Goal: Information Seeking & Learning: Learn about a topic

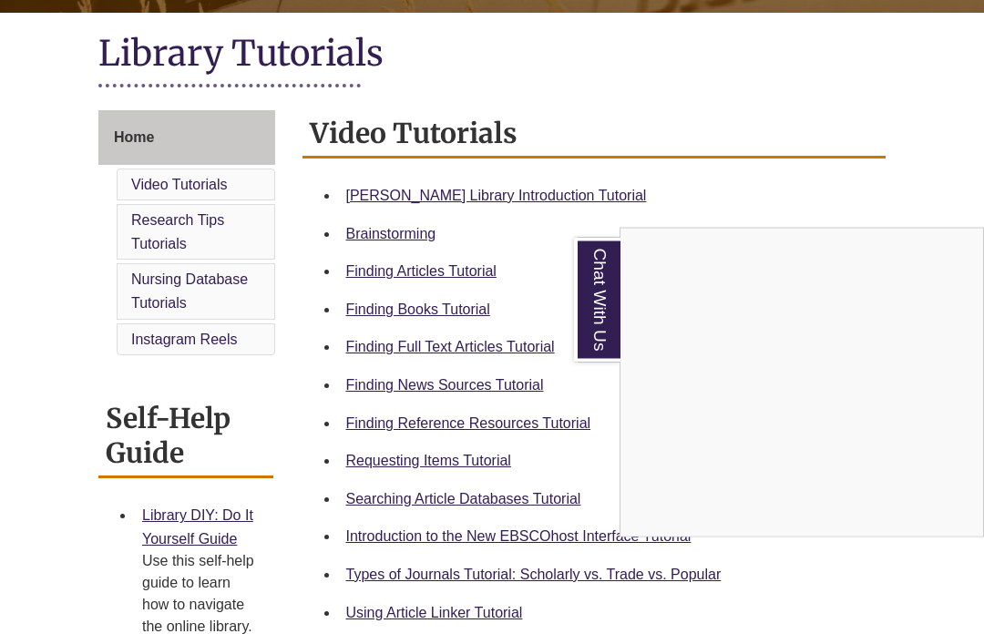
scroll to position [402, 0]
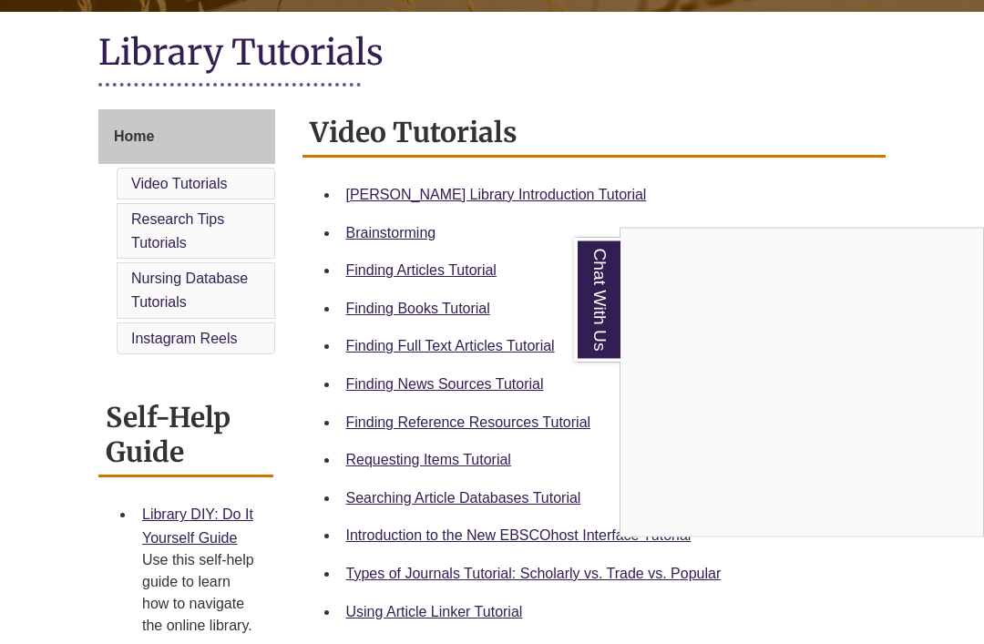
click at [378, 430] on div "Chat With Us" at bounding box center [492, 322] width 984 height 644
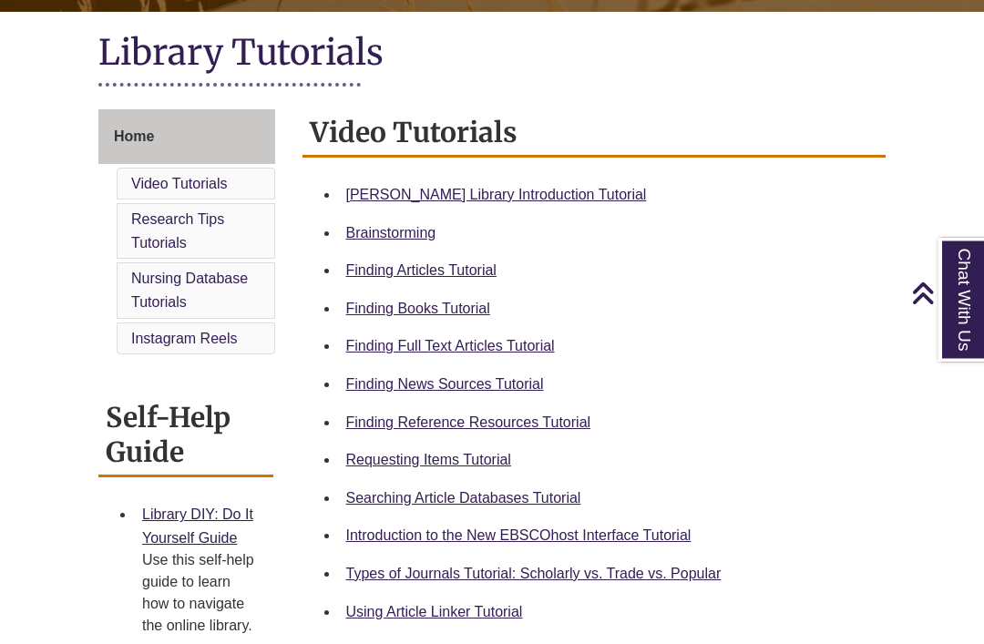
scroll to position [403, 0]
click at [382, 419] on link "Finding Reference Resources Tutorial" at bounding box center [468, 422] width 245 height 15
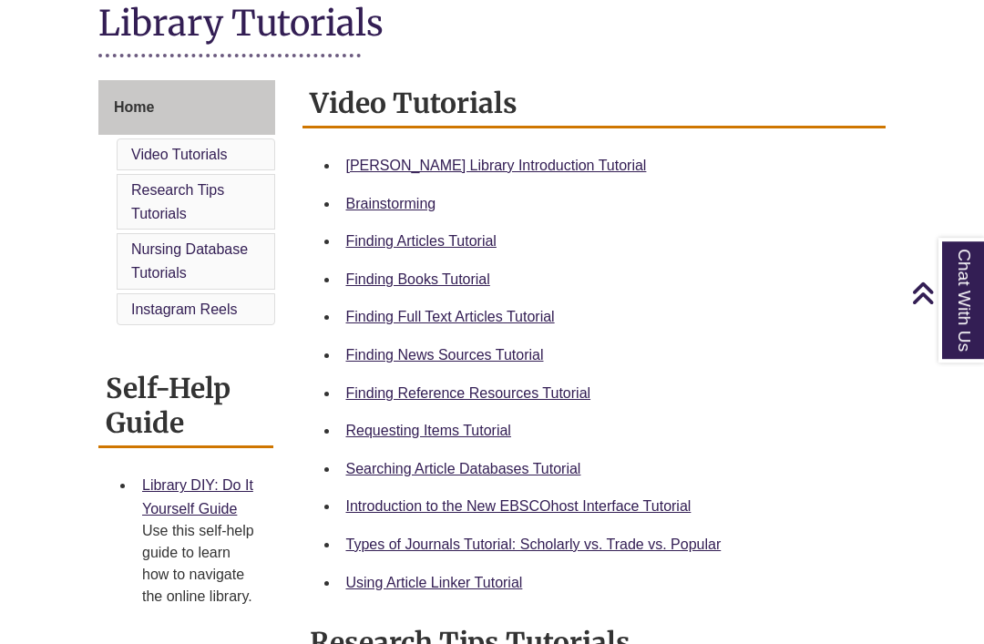
scroll to position [414, 0]
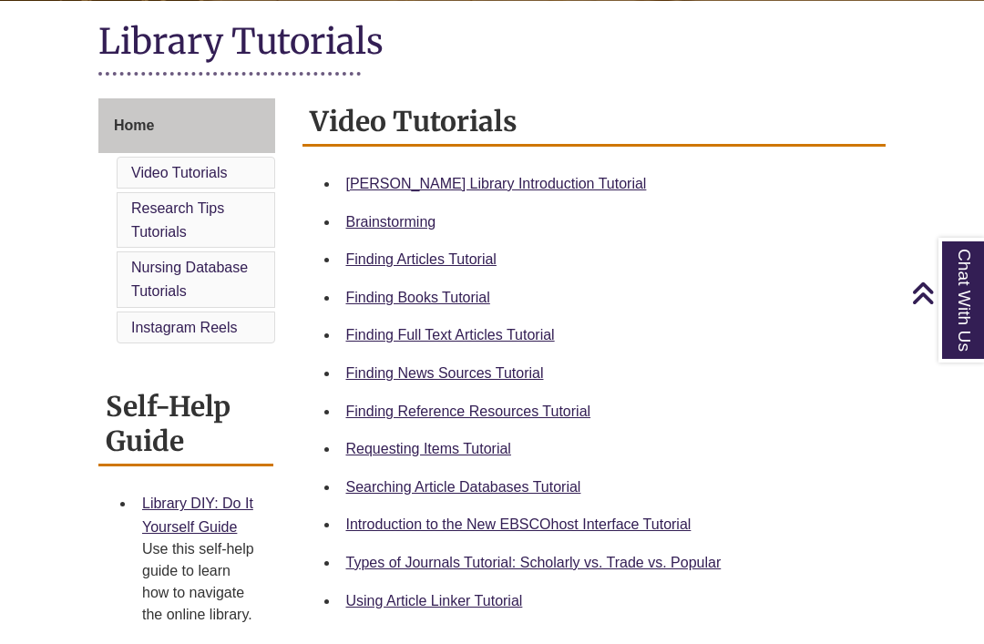
click at [494, 366] on link "Finding News Sources Tutorial" at bounding box center [445, 373] width 198 height 15
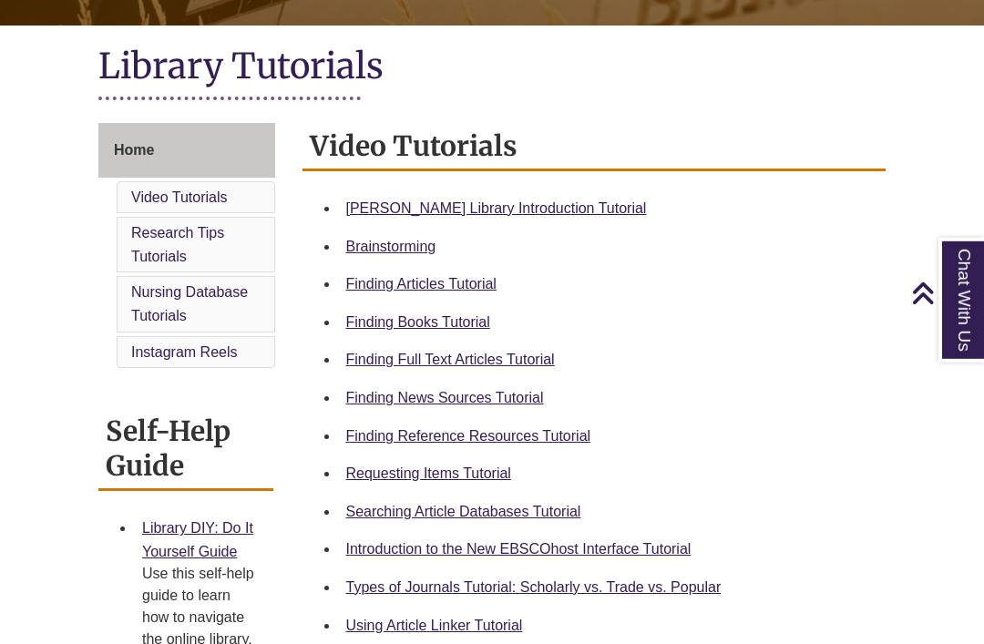
scroll to position [348, 0]
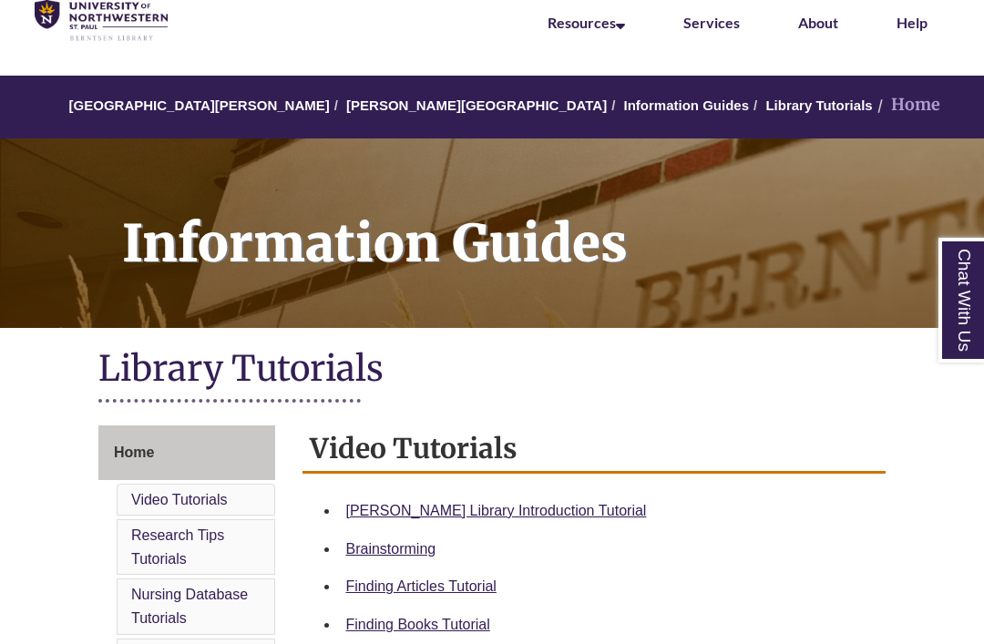
scroll to position [86, 0]
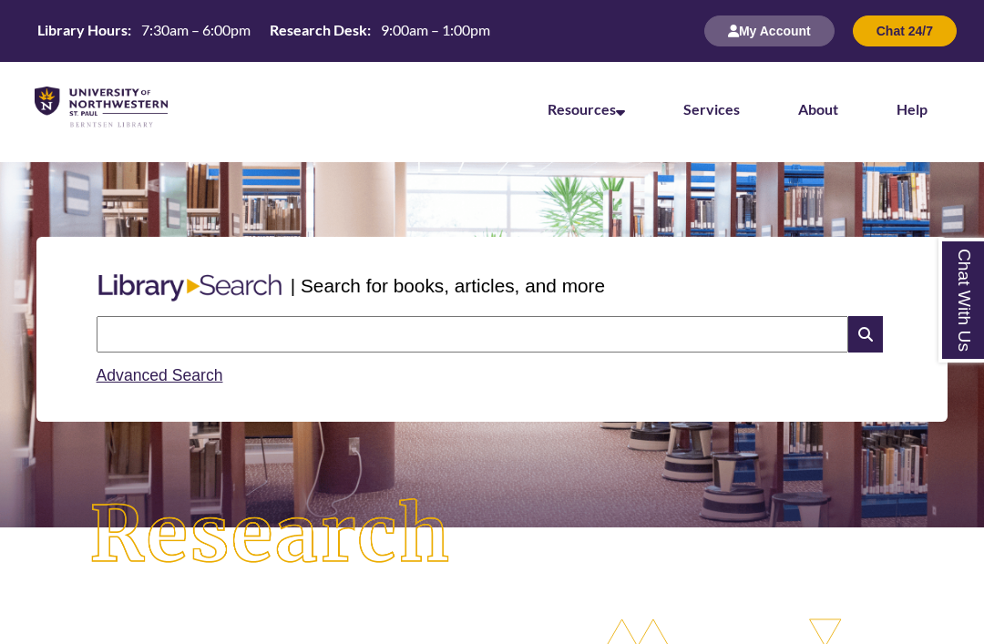
click at [756, 46] on button "My Account" at bounding box center [770, 30] width 130 height 31
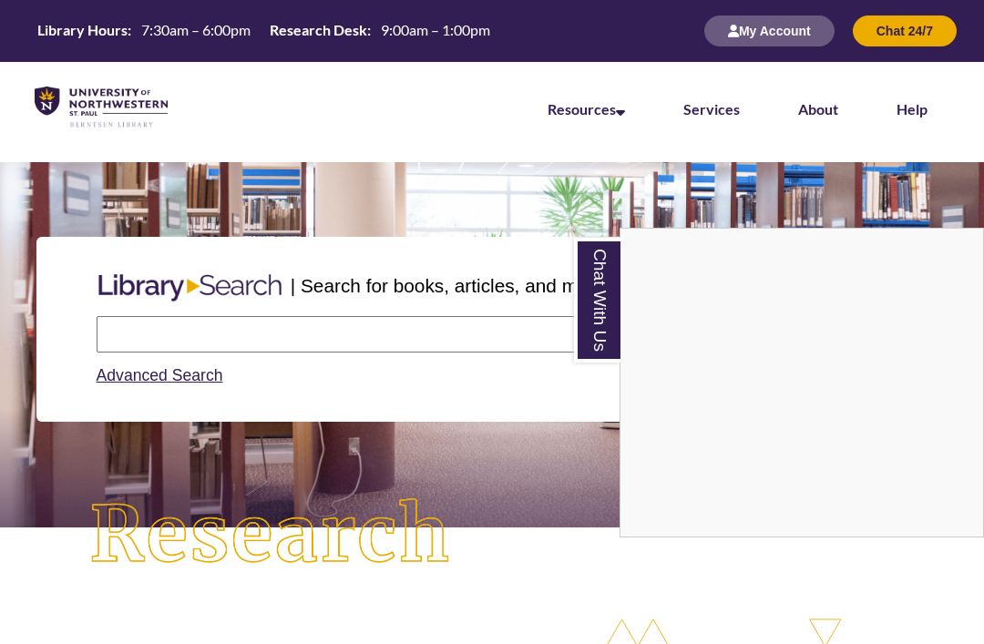
click at [207, 366] on div "Chat With Us" at bounding box center [492, 322] width 984 height 644
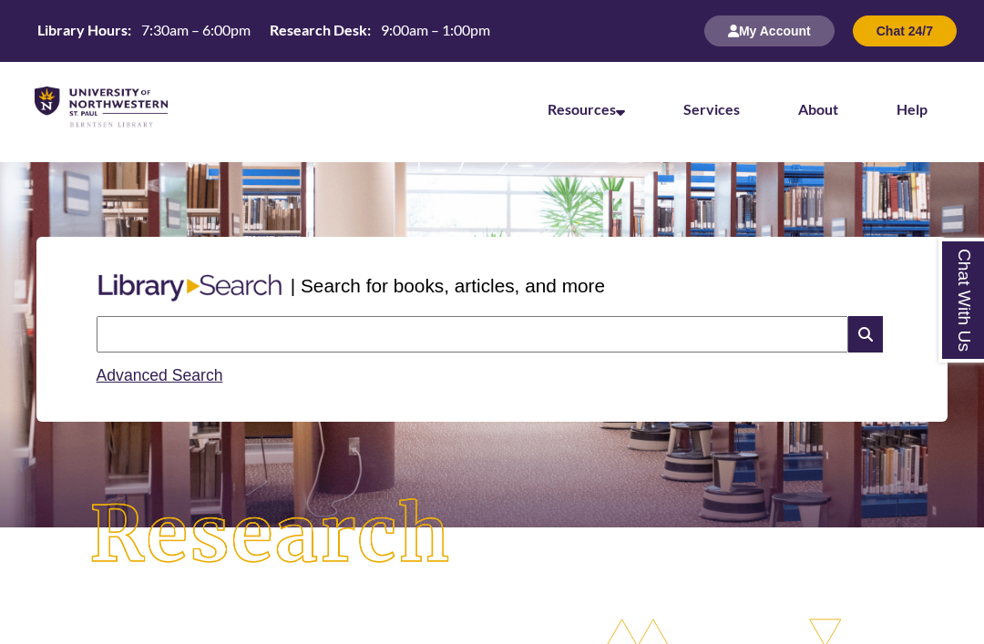
click at [210, 374] on link "Advanced Search" at bounding box center [160, 375] width 127 height 18
click at [154, 27] on span "7:30am – 6:00pm" at bounding box center [195, 29] width 109 height 17
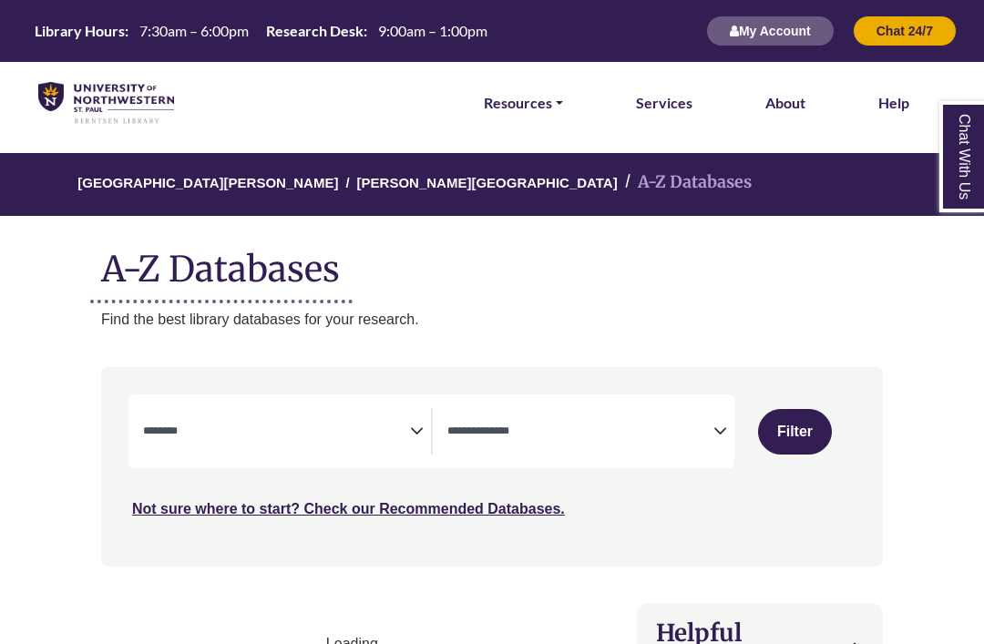
select select "Database Subject Filter"
select select "Database Types Filter"
select select "Database Subject Filter"
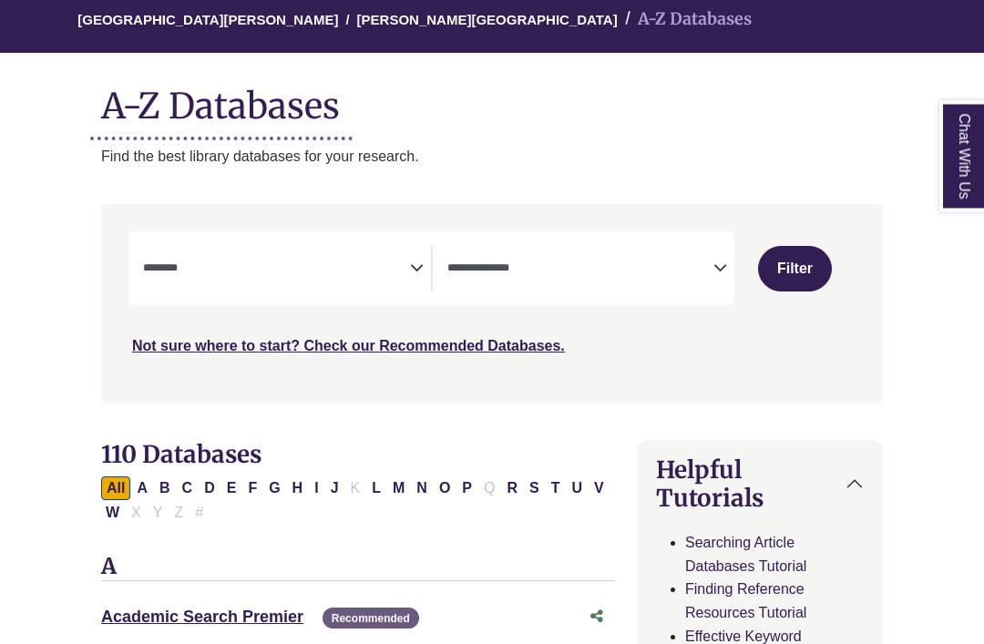
scroll to position [164, 0]
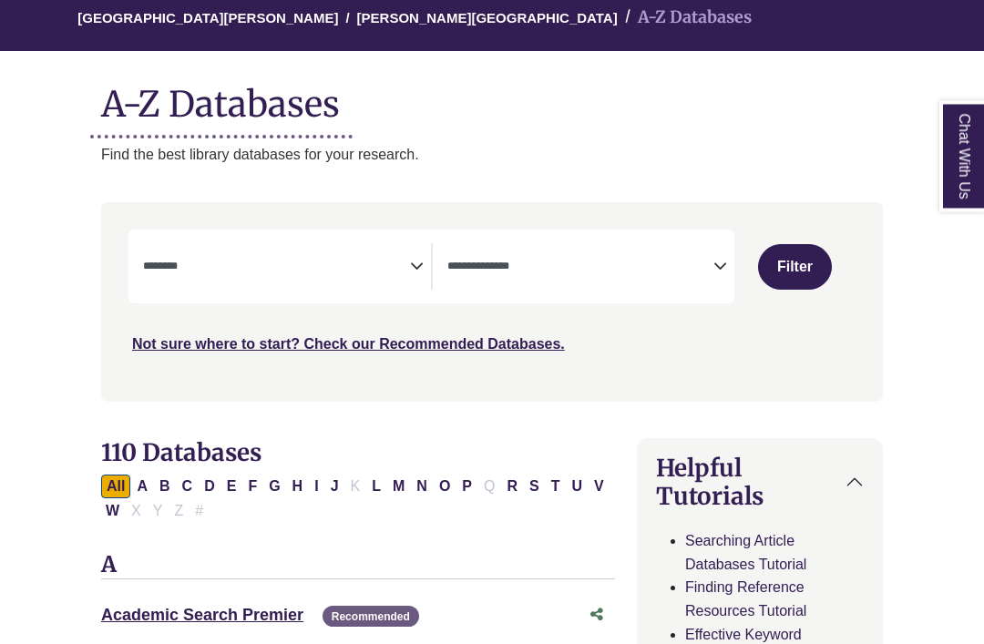
click at [707, 268] on textarea "Search" at bounding box center [581, 269] width 267 height 15
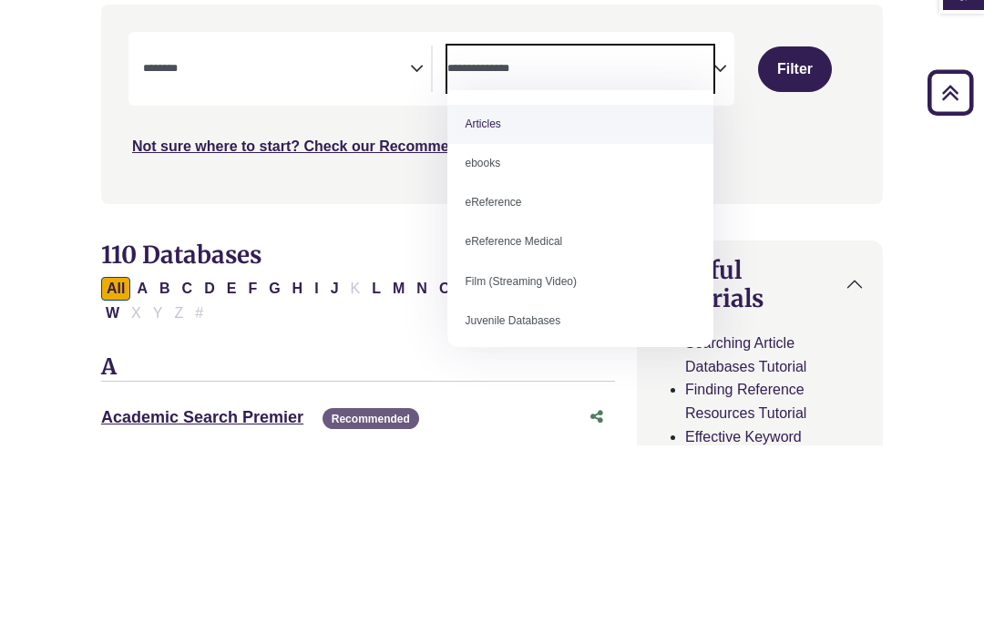
select select "*****"
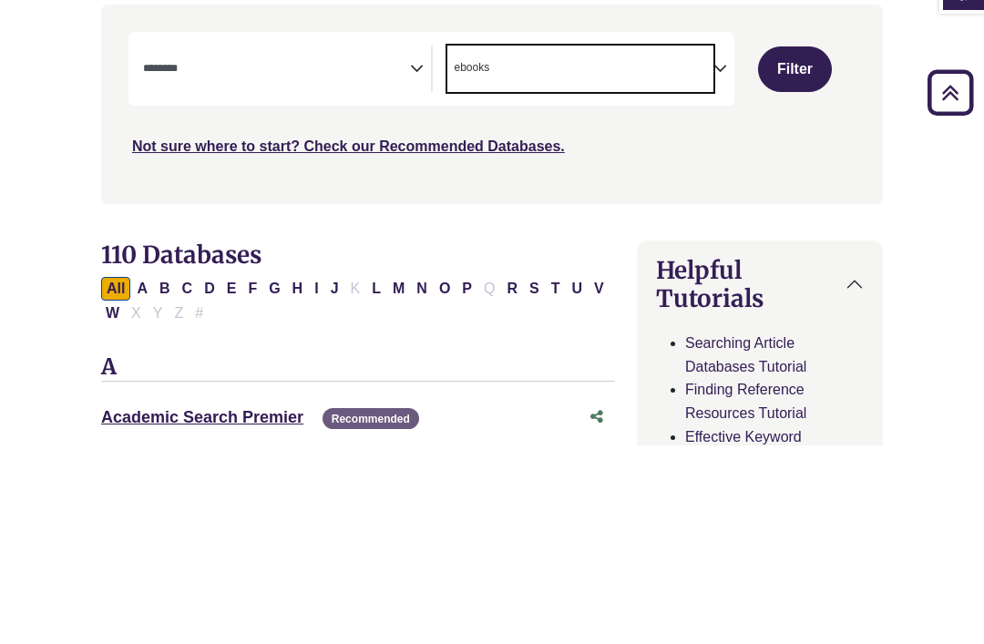
click at [395, 262] on textarea "Search" at bounding box center [276, 269] width 267 height 15
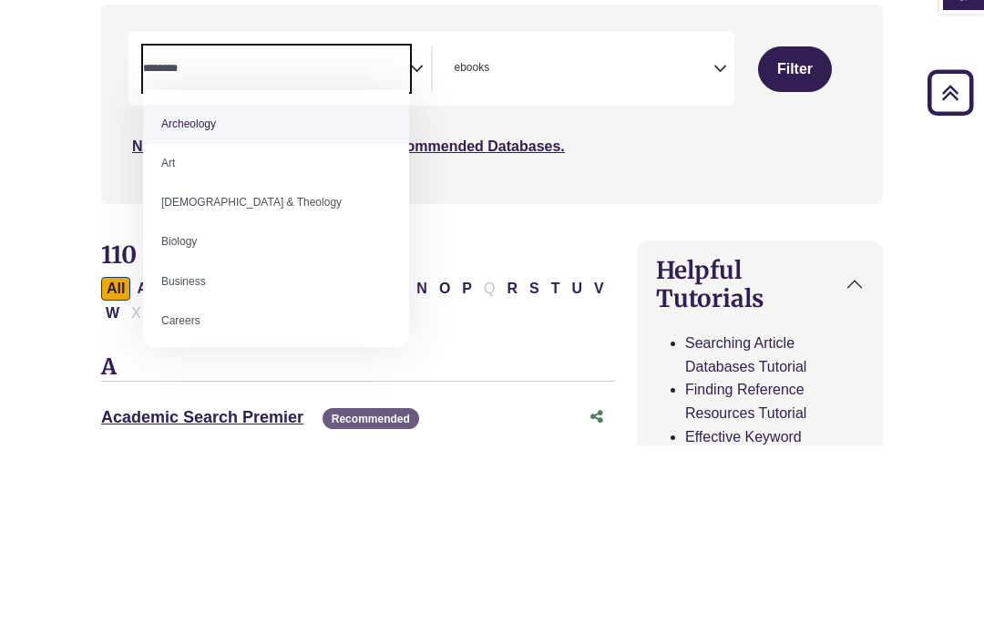
scroll to position [0, 0]
click at [379, 257] on span "Search filters" at bounding box center [276, 264] width 267 height 15
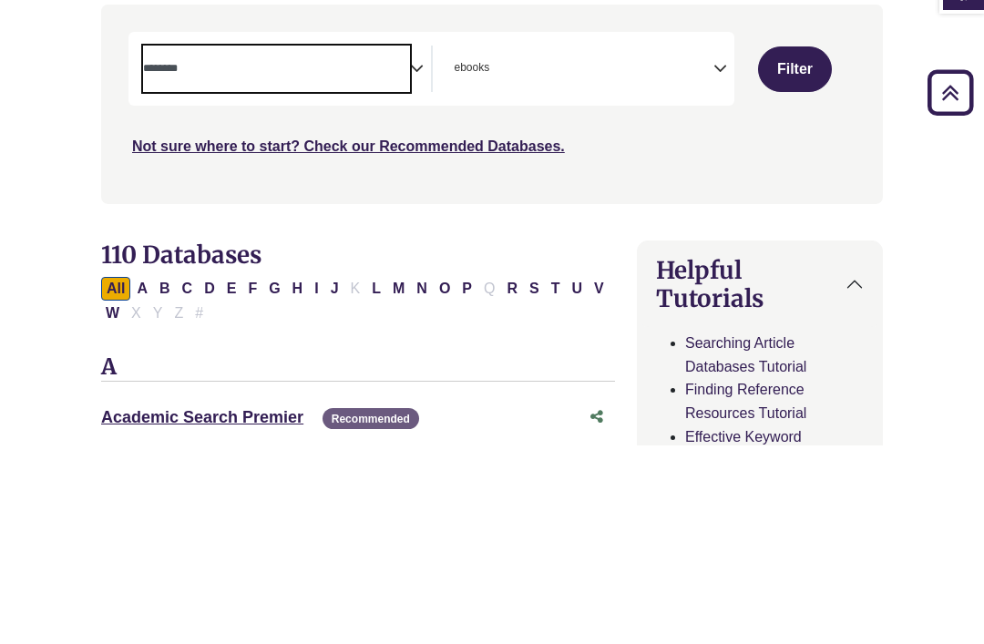
click at [796, 245] on button "Filter" at bounding box center [795, 268] width 75 height 46
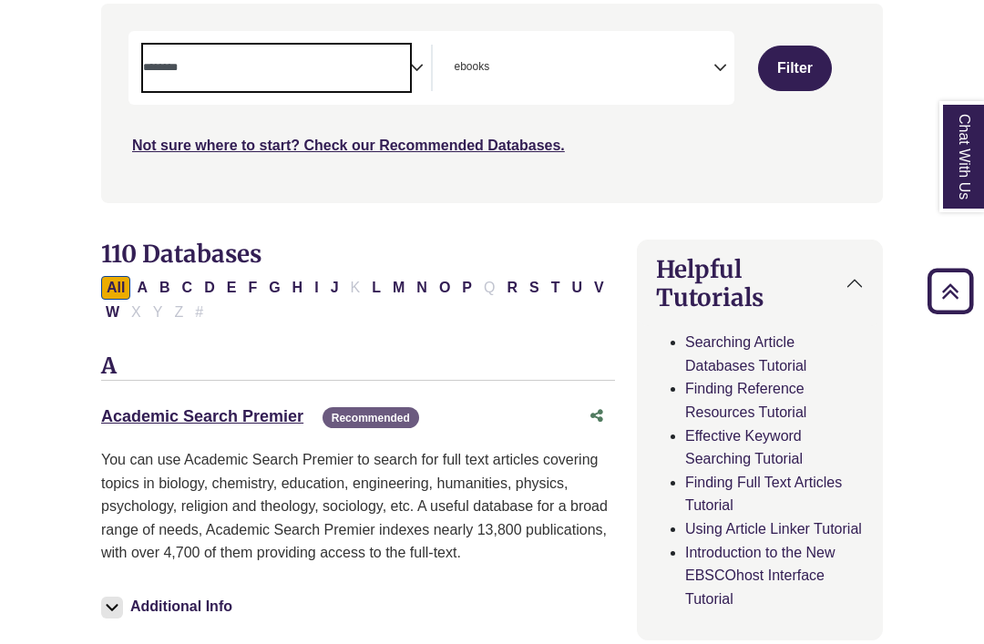
select select "Database Subject Filter"
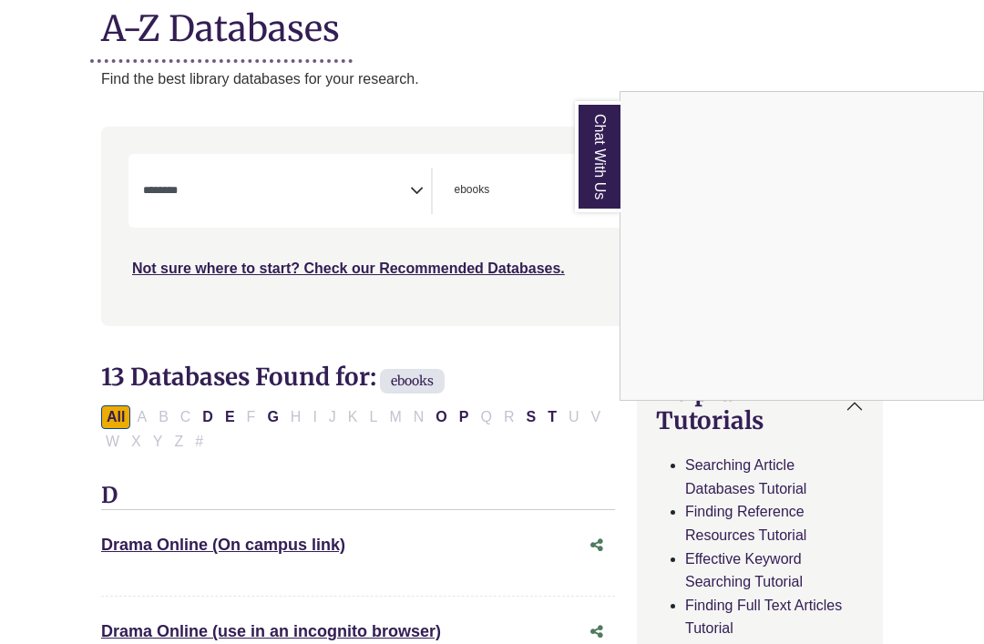
scroll to position [240, 0]
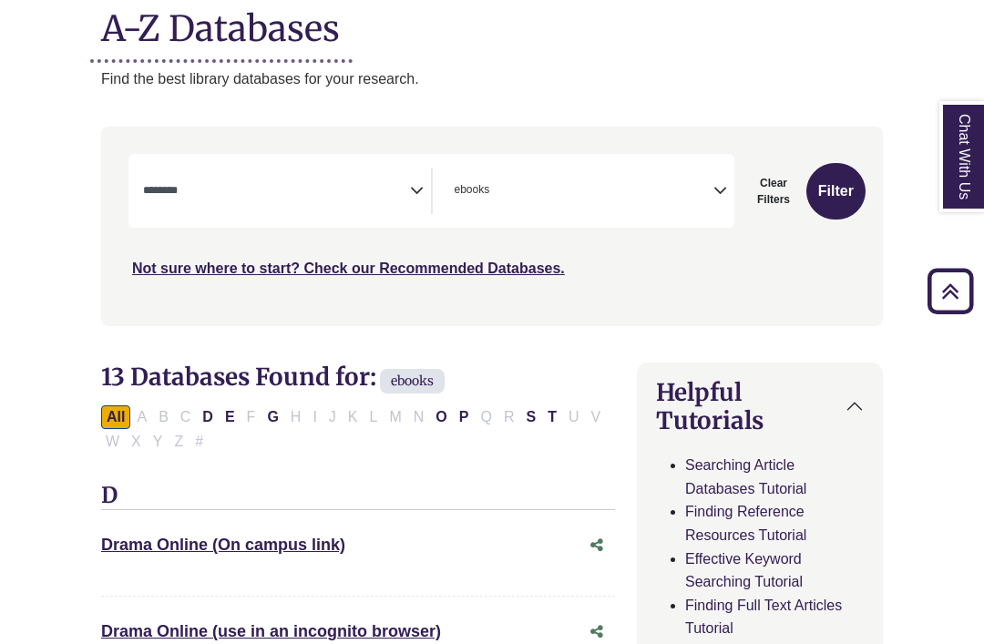
click at [725, 189] on icon "Search filters" at bounding box center [721, 188] width 14 height 26
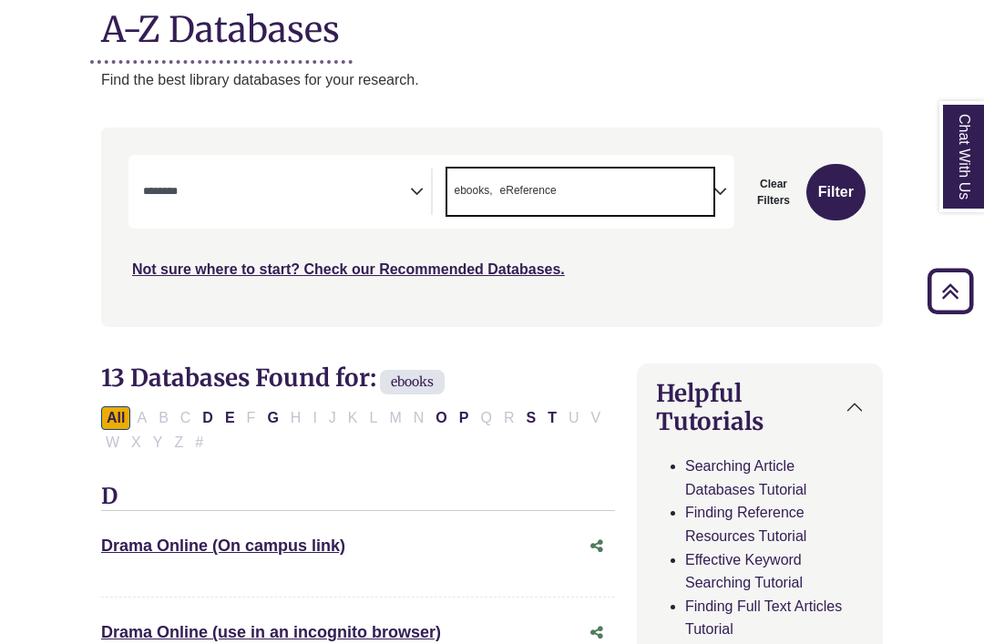
click at [482, 190] on span "ebooks" at bounding box center [474, 190] width 38 height 17
select select "*****"
click at [370, 186] on textarea "Search" at bounding box center [276, 193] width 267 height 15
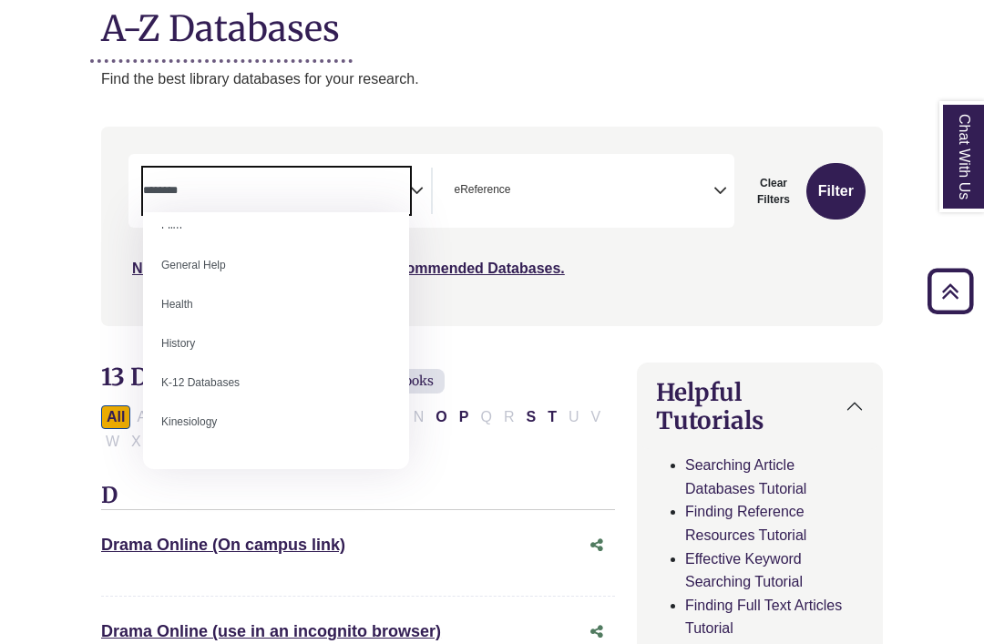
scroll to position [712, 0]
select select "*****"
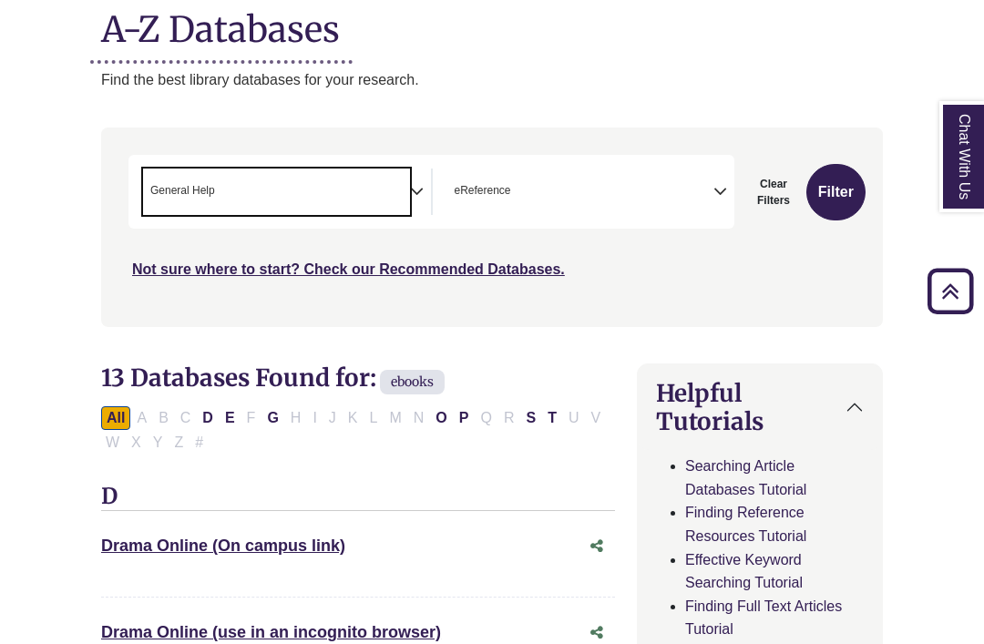
click at [828, 191] on button "Filter" at bounding box center [836, 192] width 59 height 57
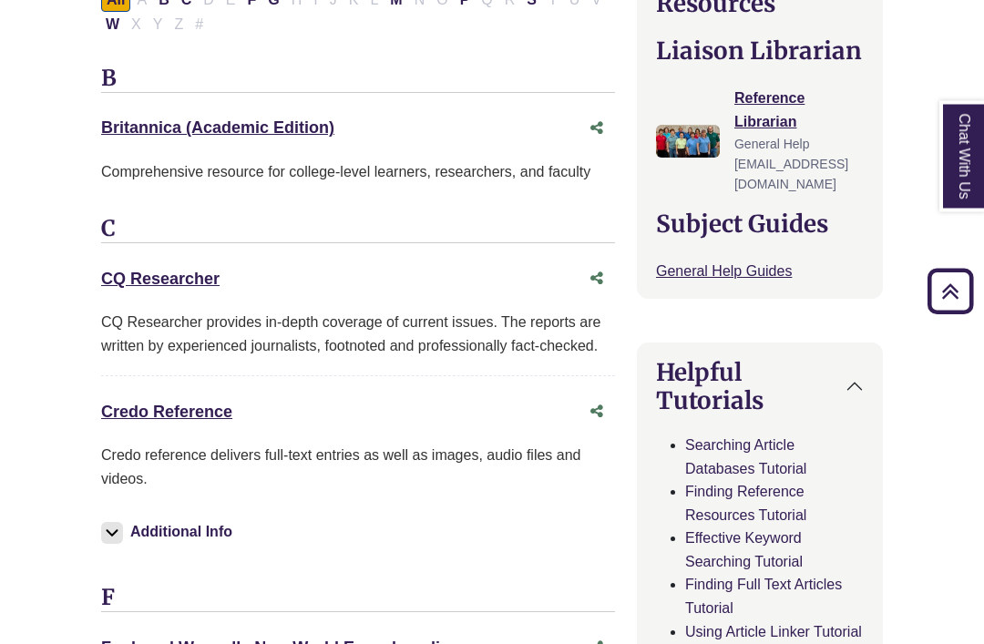
scroll to position [657, 0]
click at [197, 405] on link "Credo Reference This link opens in a new window" at bounding box center [166, 413] width 131 height 18
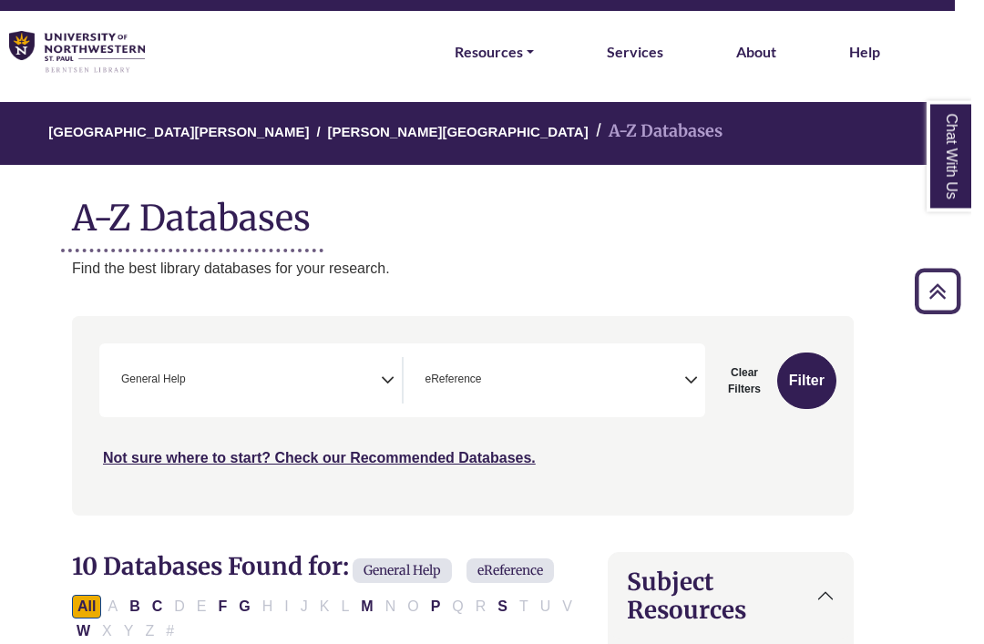
scroll to position [0, 16]
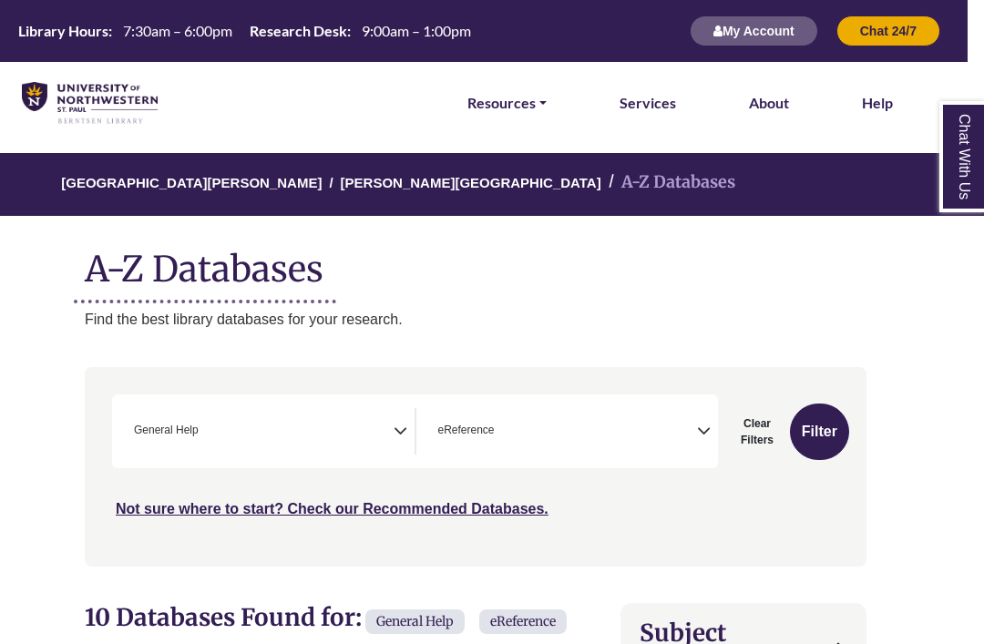
click at [118, 106] on img at bounding box center [90, 103] width 136 height 43
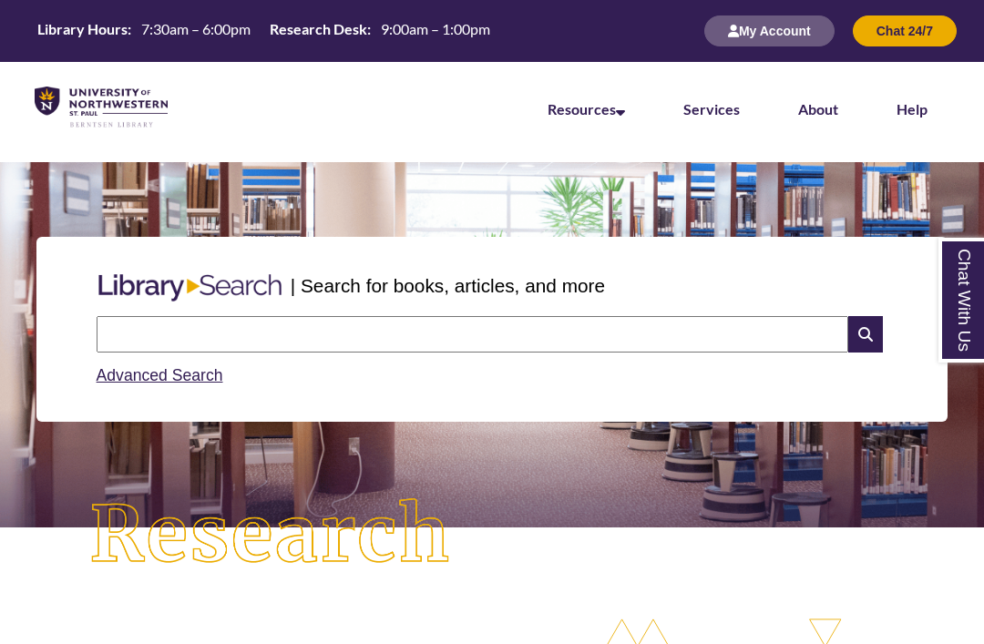
click at [458, 330] on input "text" at bounding box center [473, 334] width 752 height 36
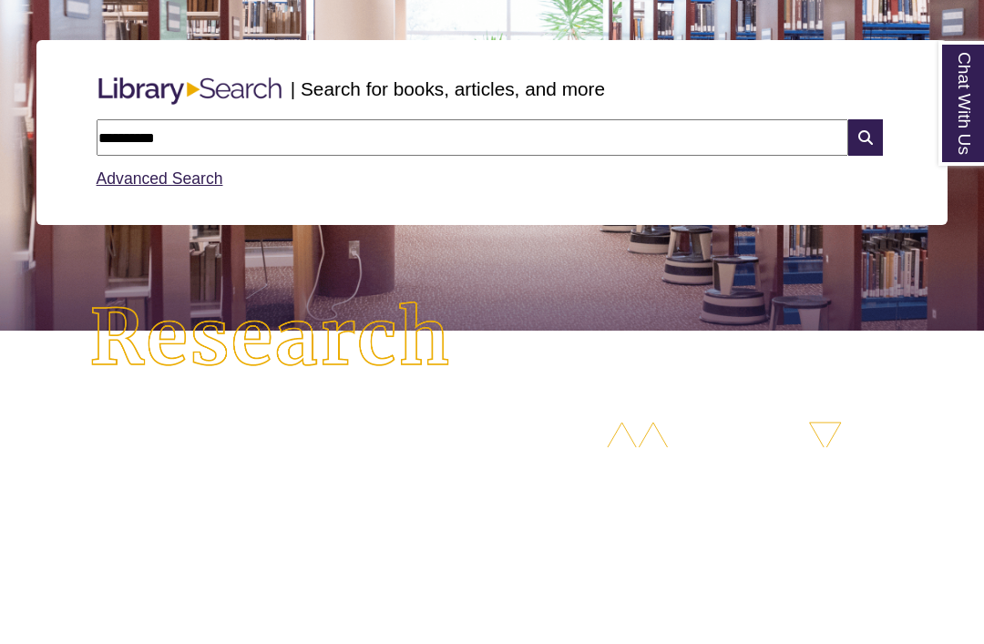
click at [118, 316] on input "*********" at bounding box center [473, 334] width 752 height 36
click at [481, 316] on input "*********" at bounding box center [473, 334] width 752 height 36
type input "**********"
click at [866, 316] on icon at bounding box center [866, 334] width 35 height 36
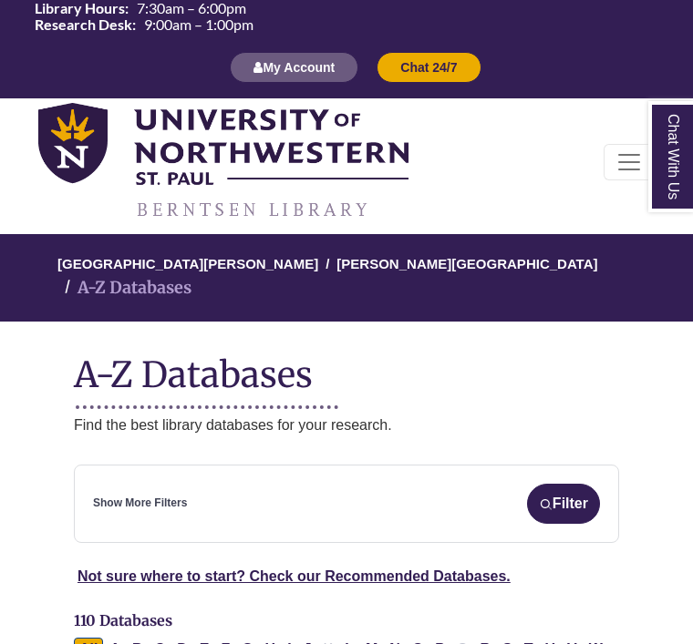
select select "Database Subject Filter"
select select "Database Types Filter"
click at [580, 345] on h1 "A-Z Databases" at bounding box center [346, 368] width 545 height 56
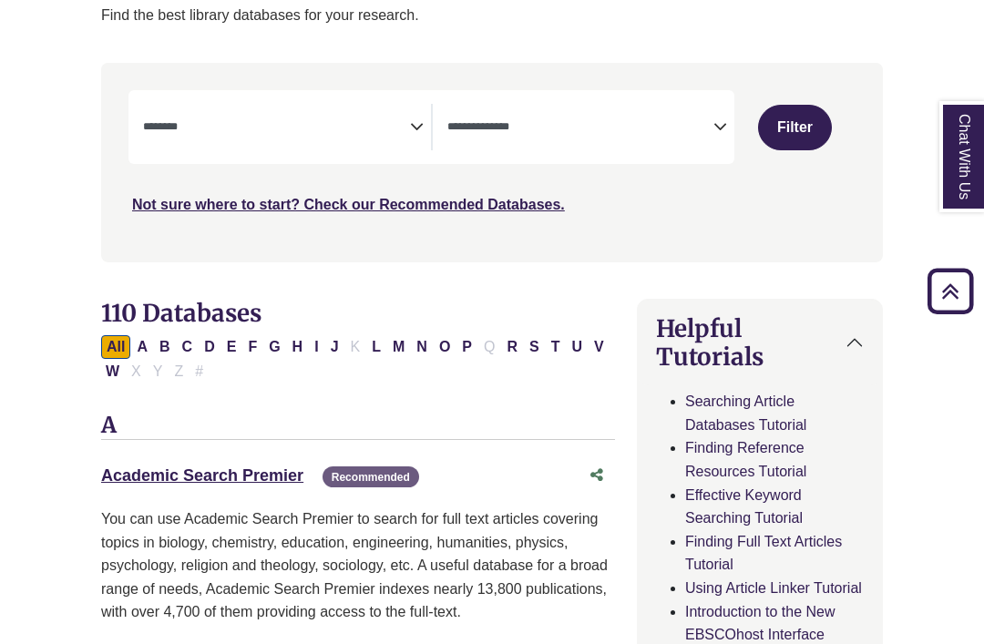
scroll to position [267, 0]
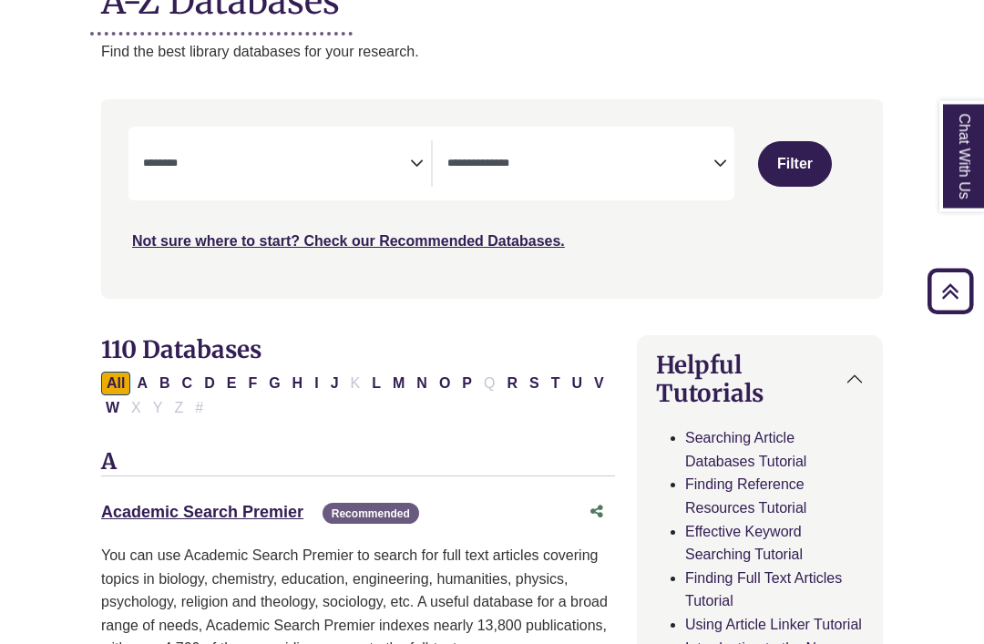
click at [407, 159] on textarea "Search" at bounding box center [276, 166] width 267 height 15
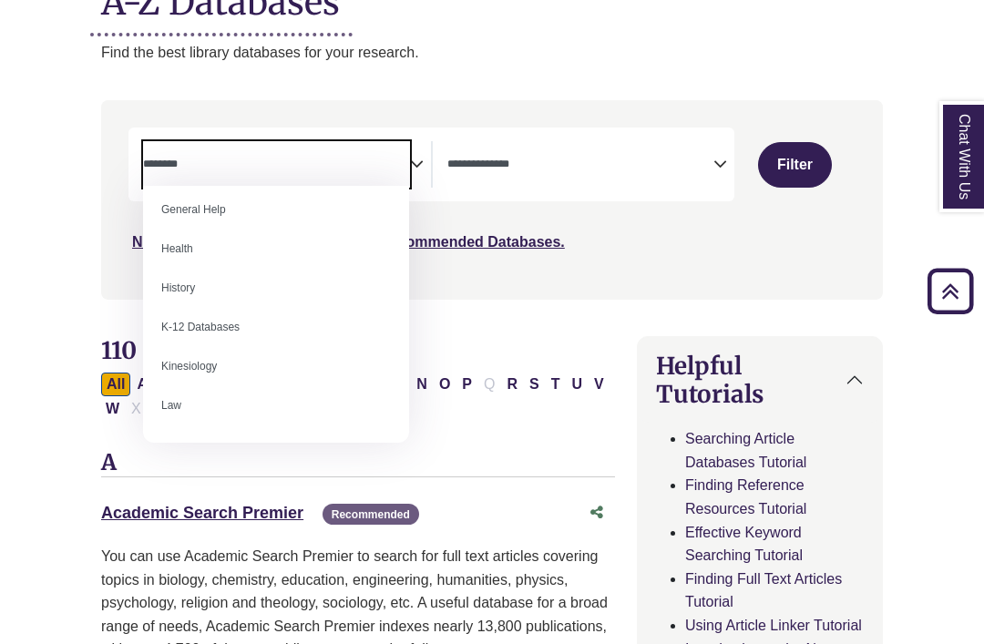
scroll to position [799, 0]
select select "*****"
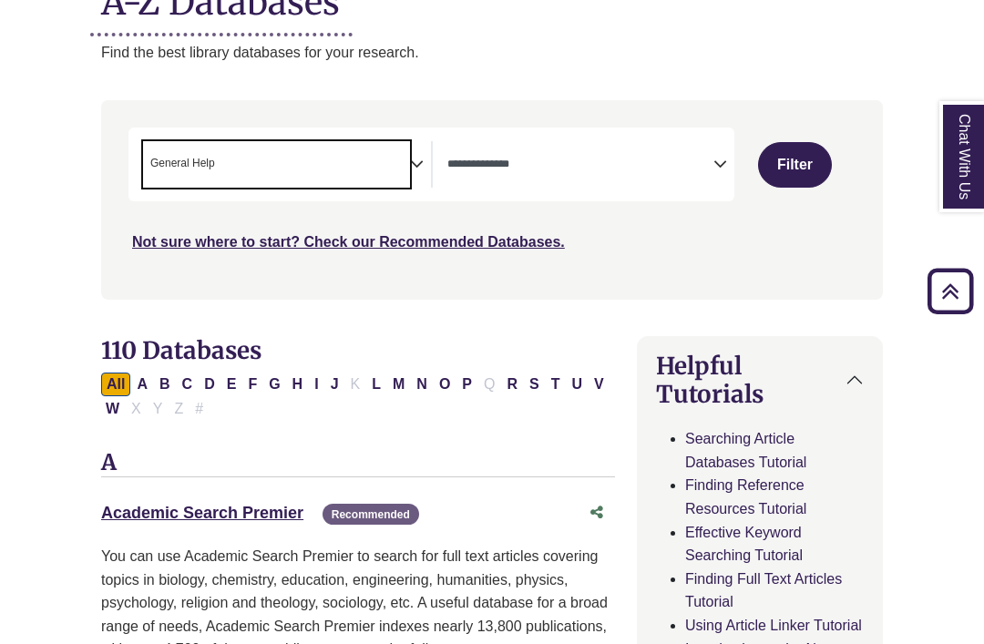
click at [671, 169] on textarea "Search" at bounding box center [581, 166] width 267 height 15
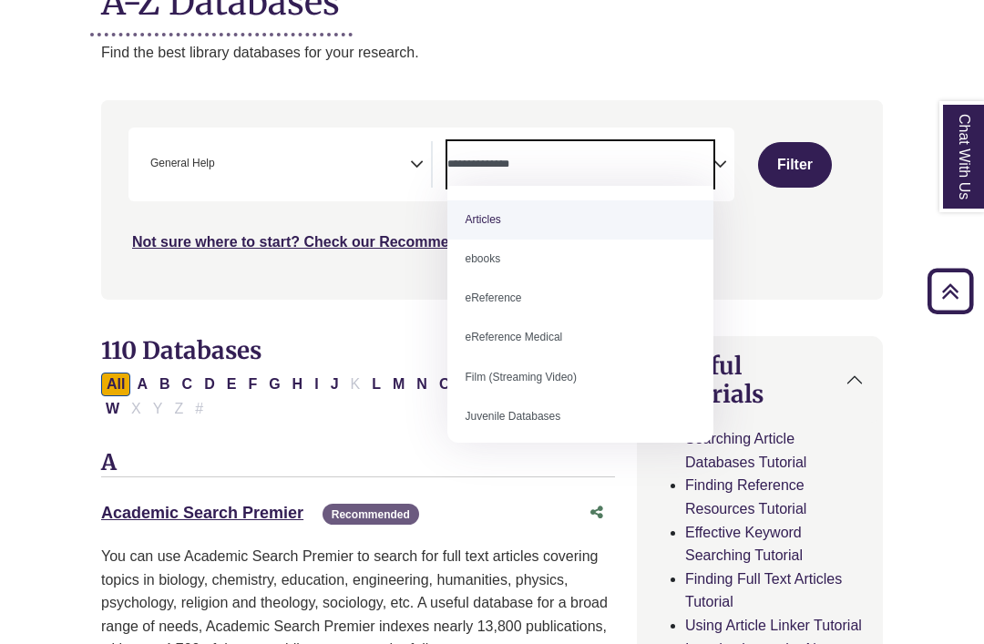
select select "*****"
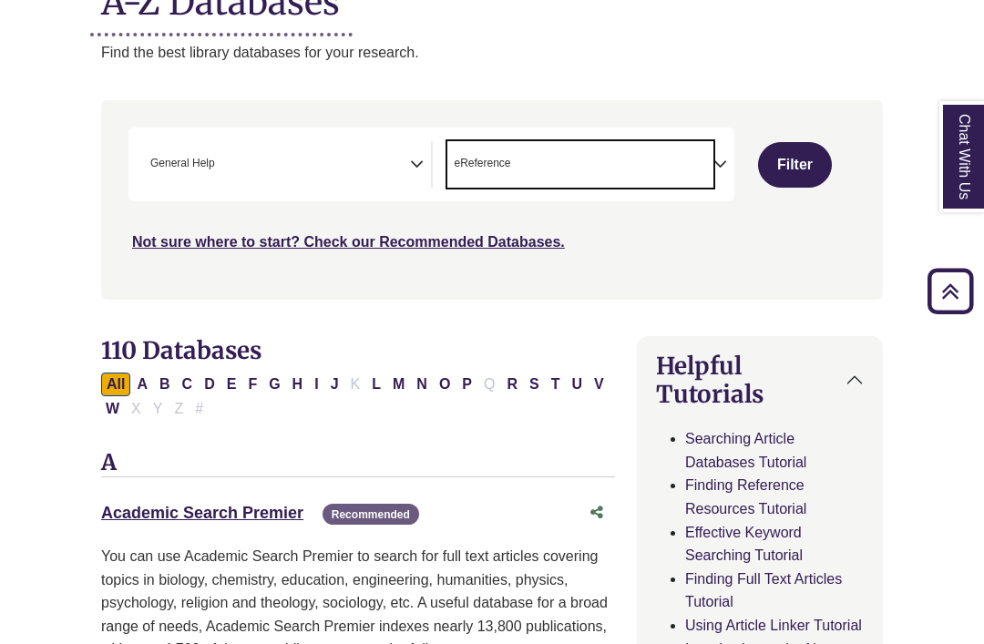
click at [692, 164] on button "Filter" at bounding box center [795, 165] width 75 height 46
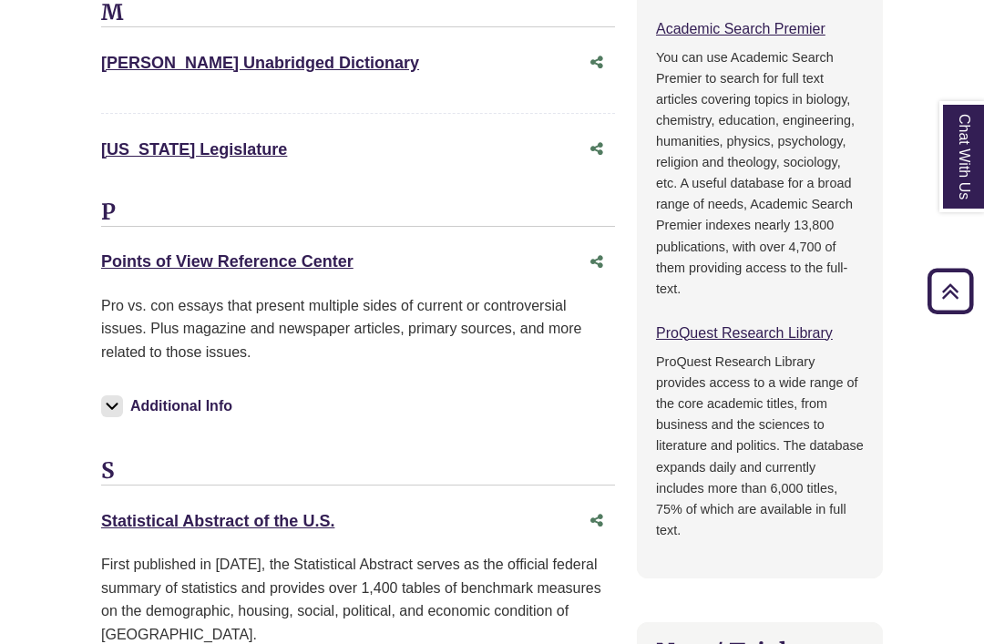
scroll to position [1635, 0]
